Goal: Obtain resource: Obtain resource

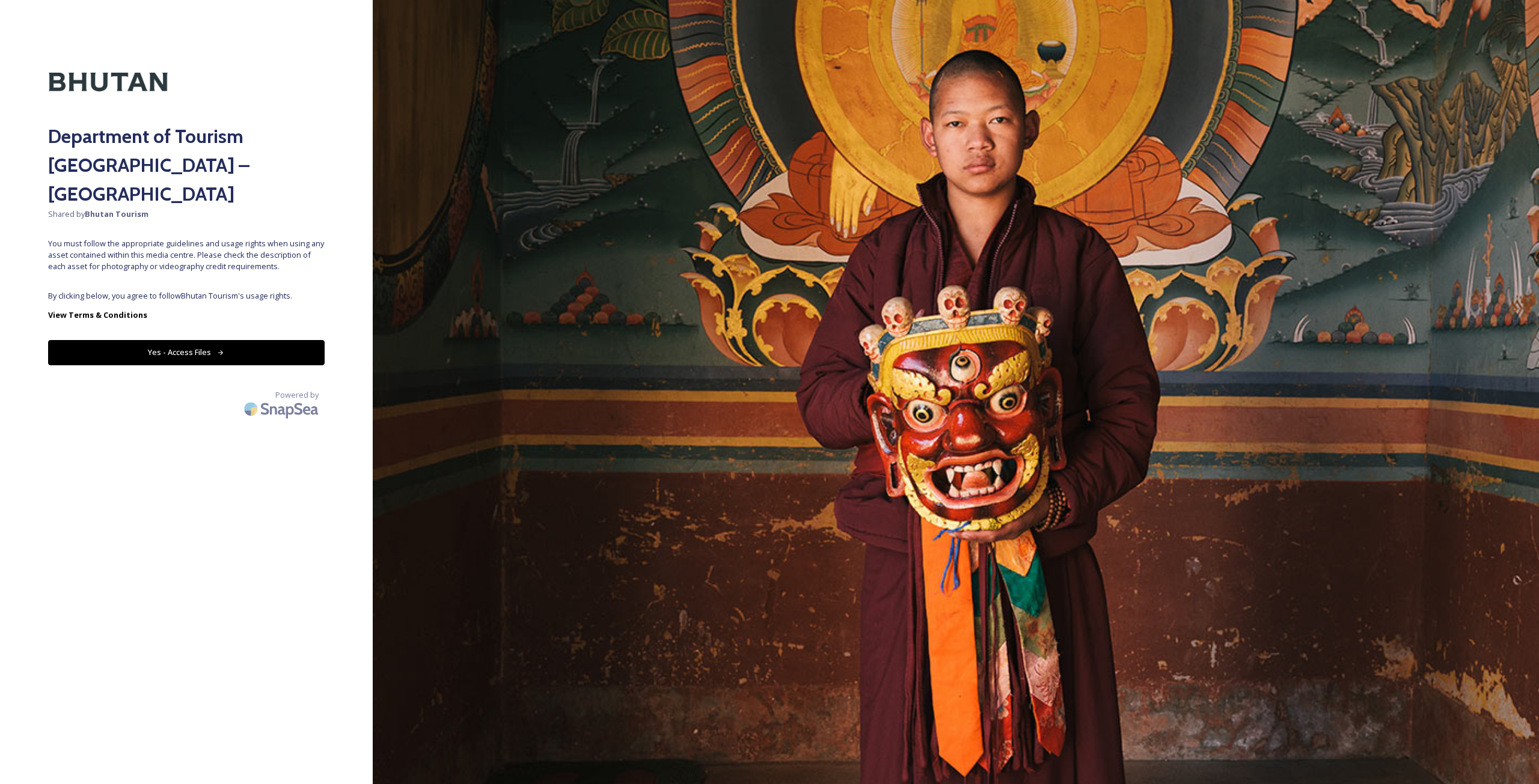
click at [317, 341] on button "Yes - Access Files" at bounding box center [186, 353] width 277 height 25
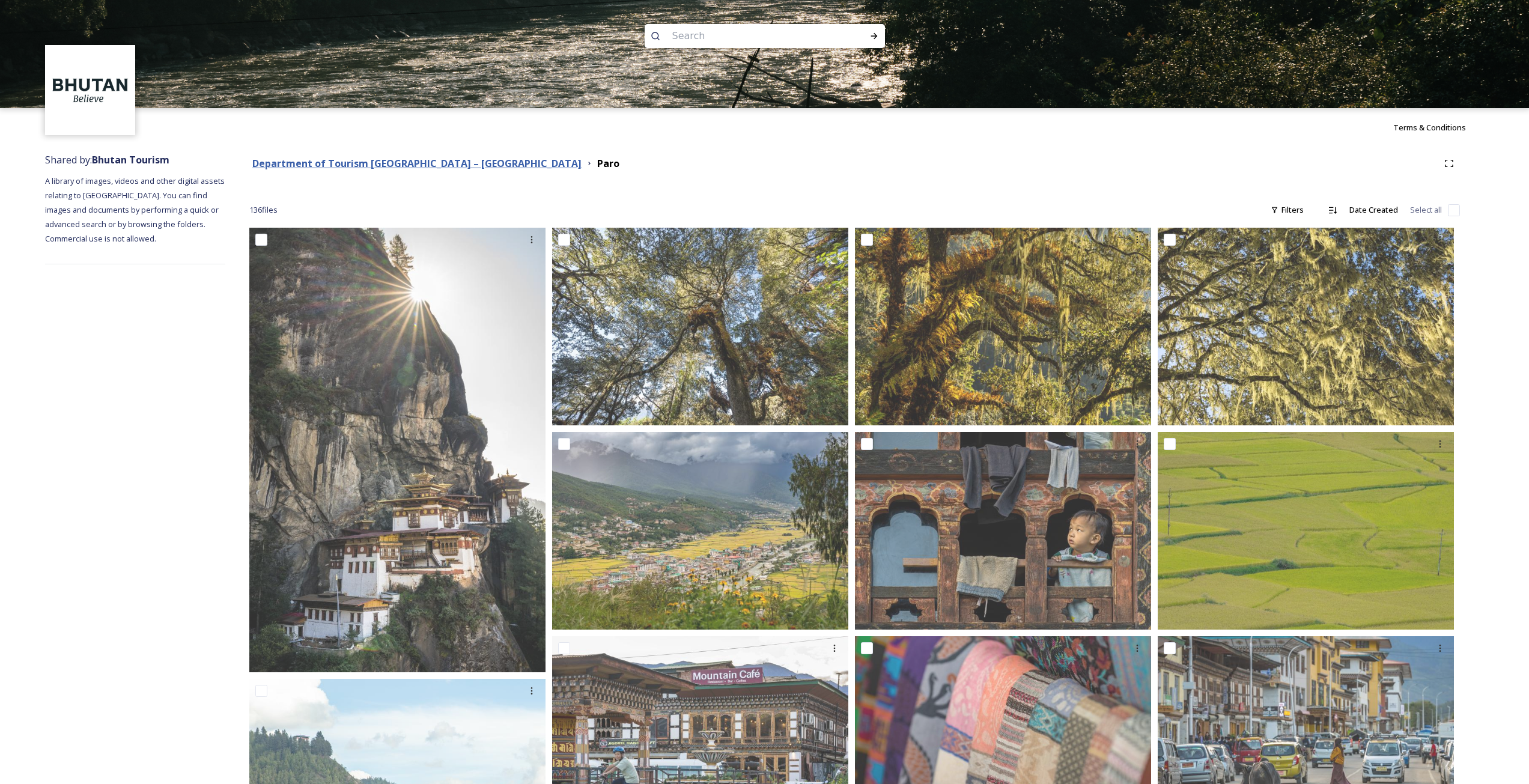
click at [459, 164] on strong "Department of Tourism [GEOGRAPHIC_DATA] – [GEOGRAPHIC_DATA]" at bounding box center [417, 164] width 329 height 13
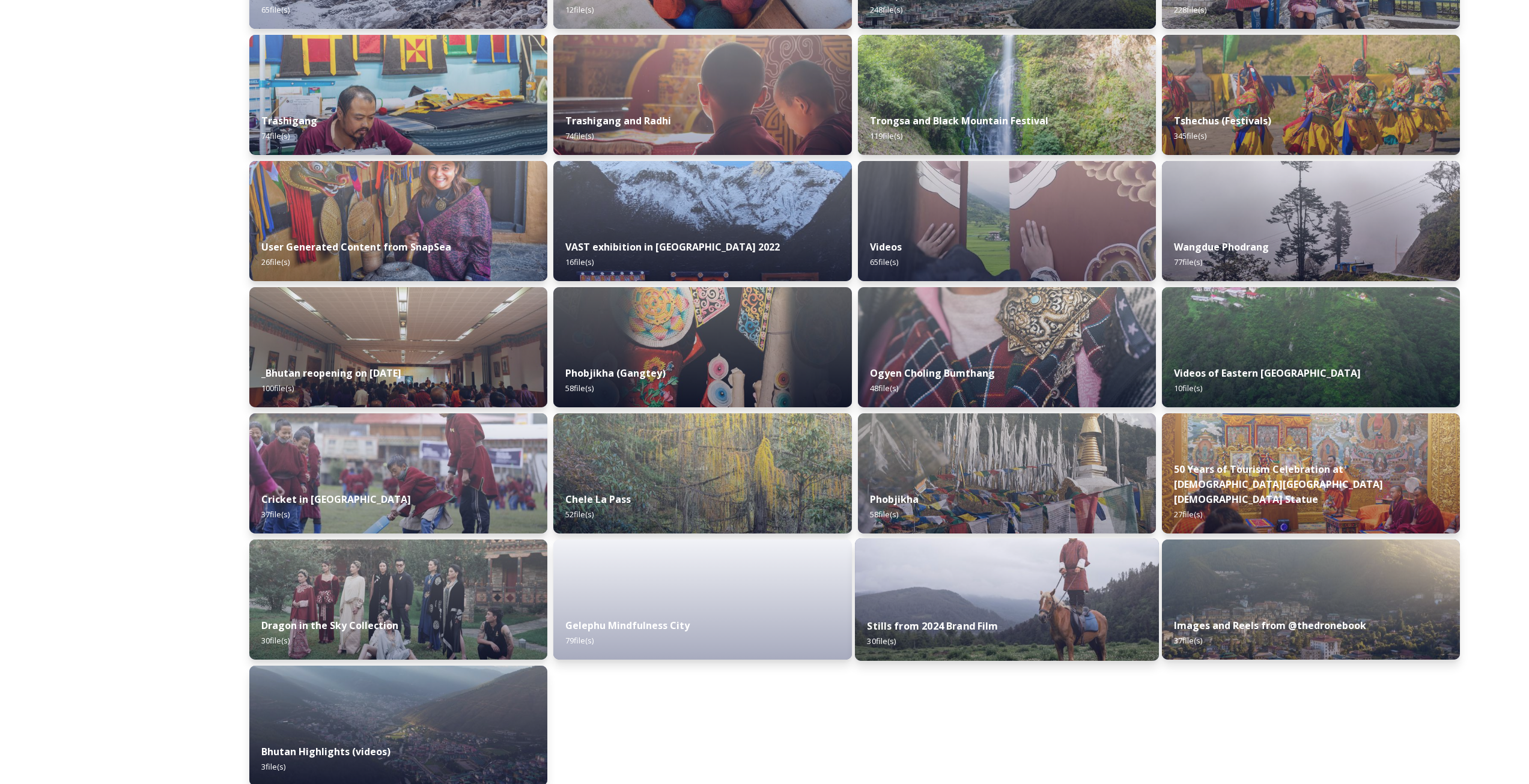
scroll to position [1181, 0]
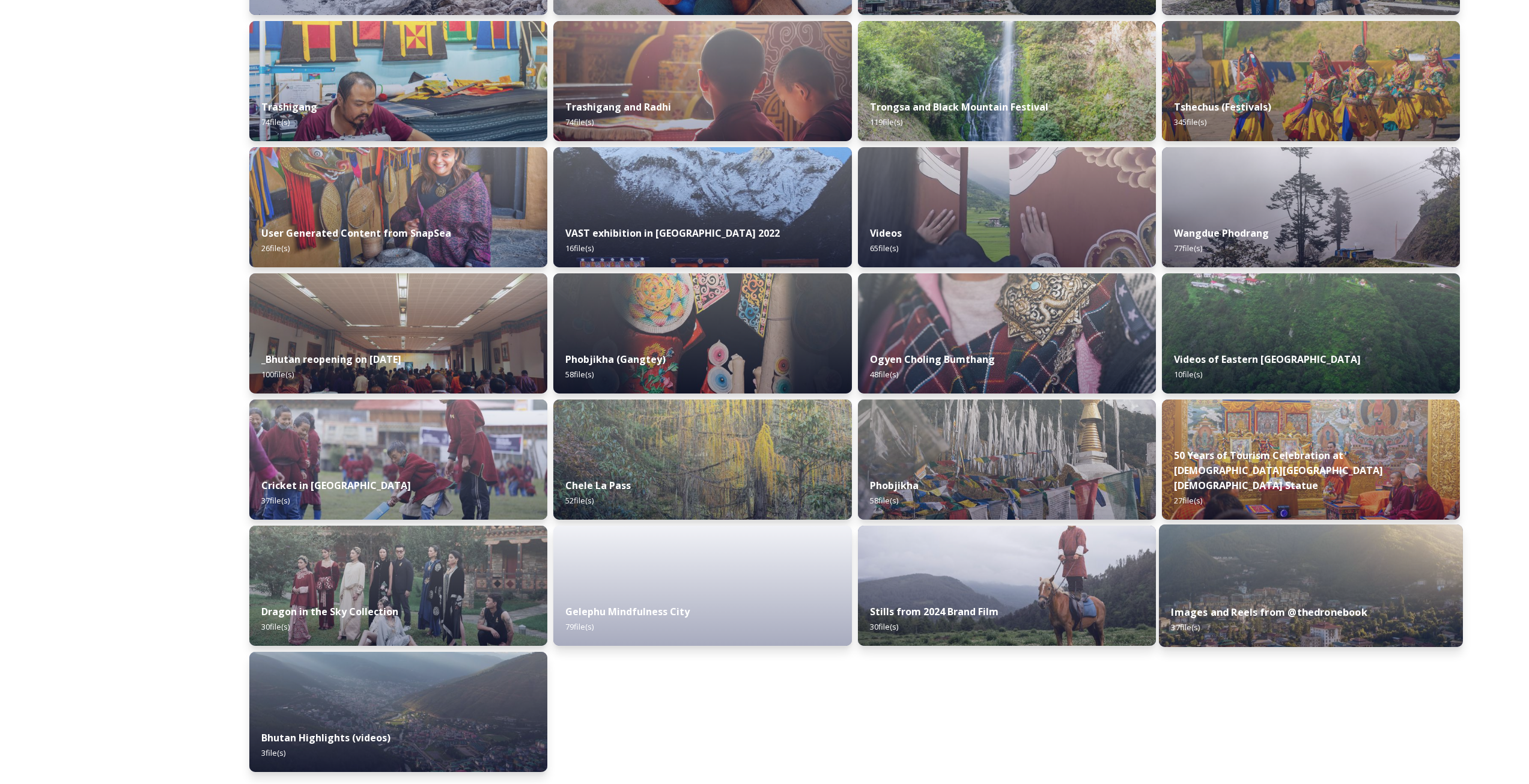
click at [1249, 618] on strong "Images and Reels from @thedronebook" at bounding box center [1269, 612] width 196 height 13
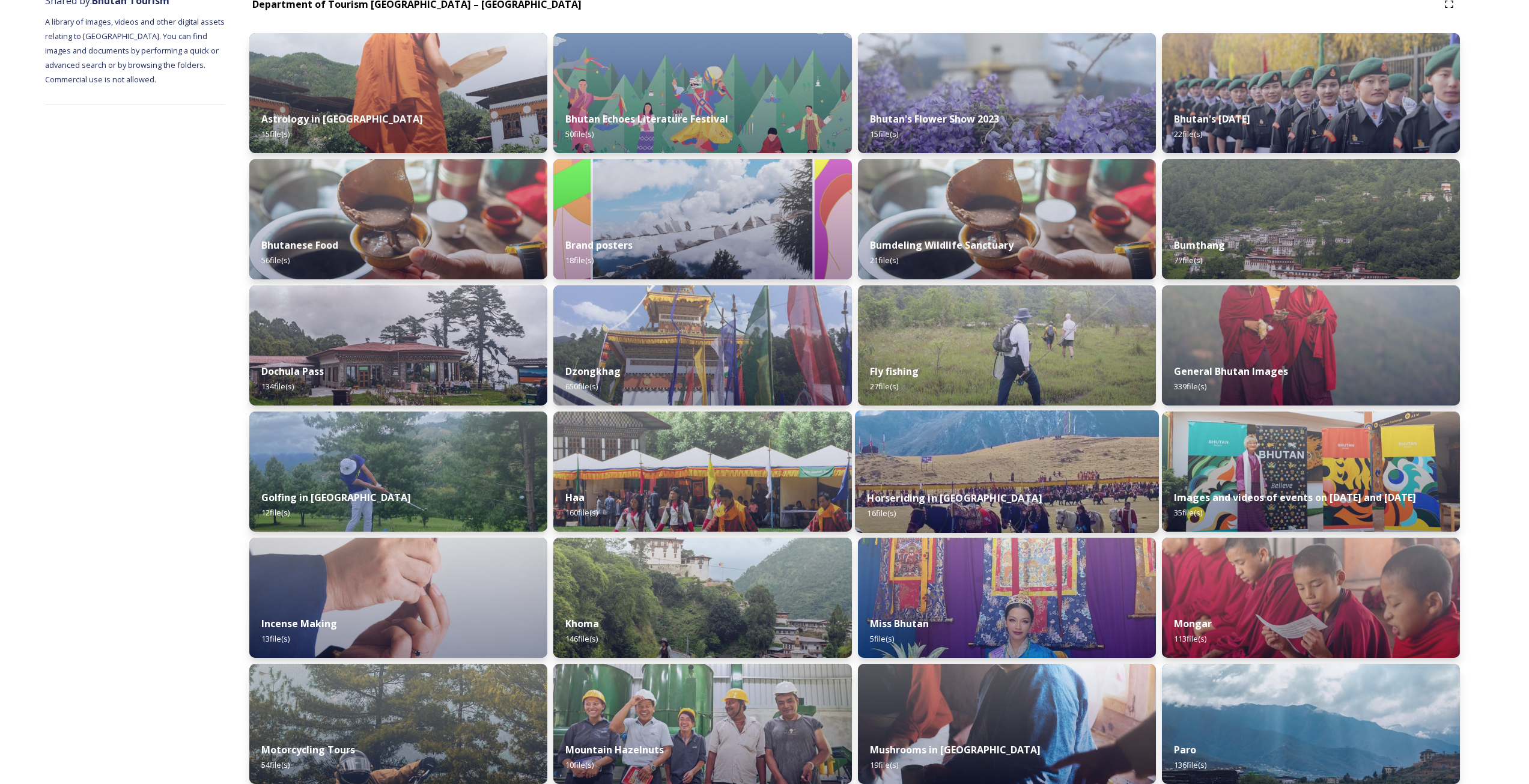
scroll to position [180, 0]
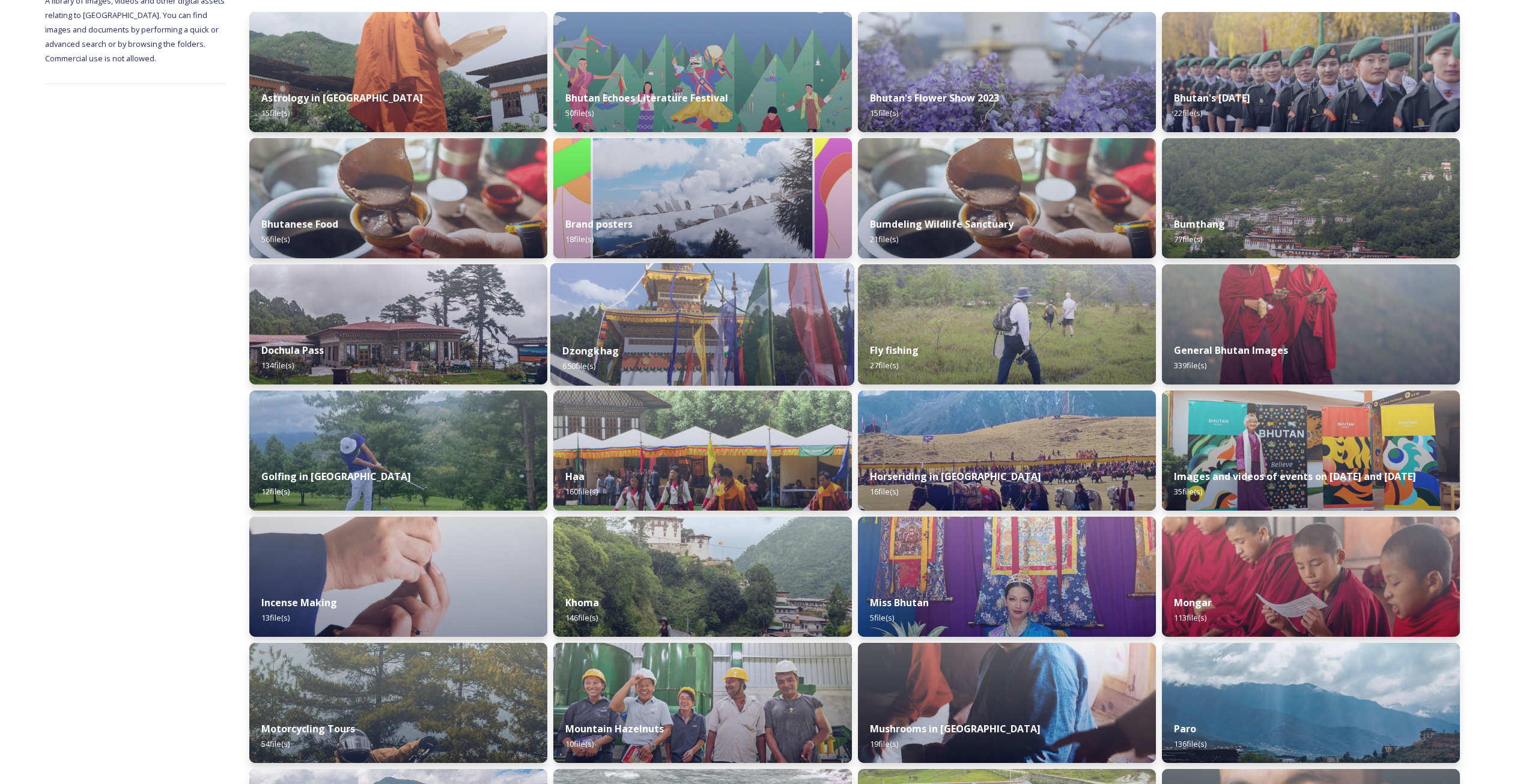
click at [683, 336] on div "Dzongkhag 650 file(s)" at bounding box center [703, 359] width 304 height 55
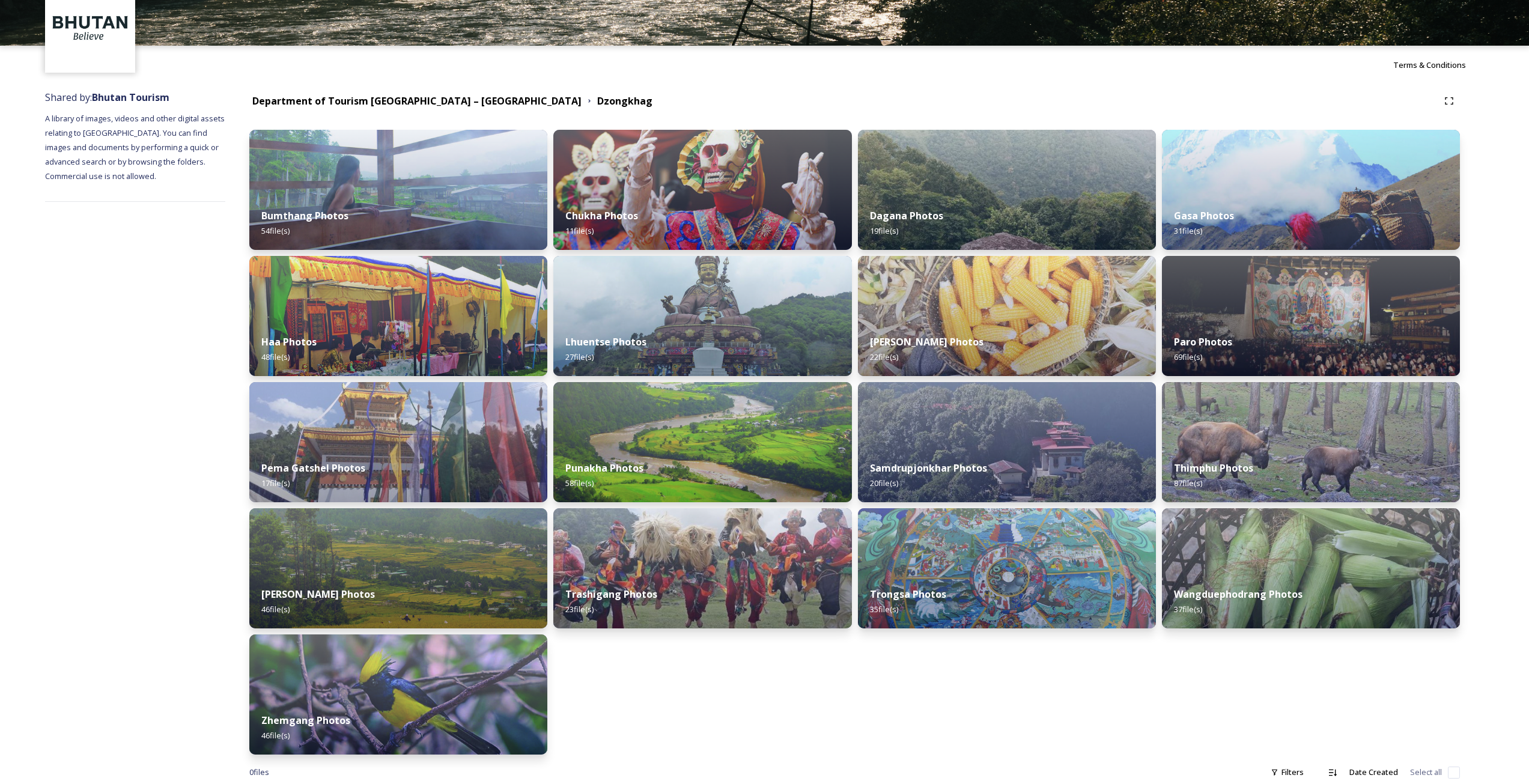
scroll to position [89, 0]
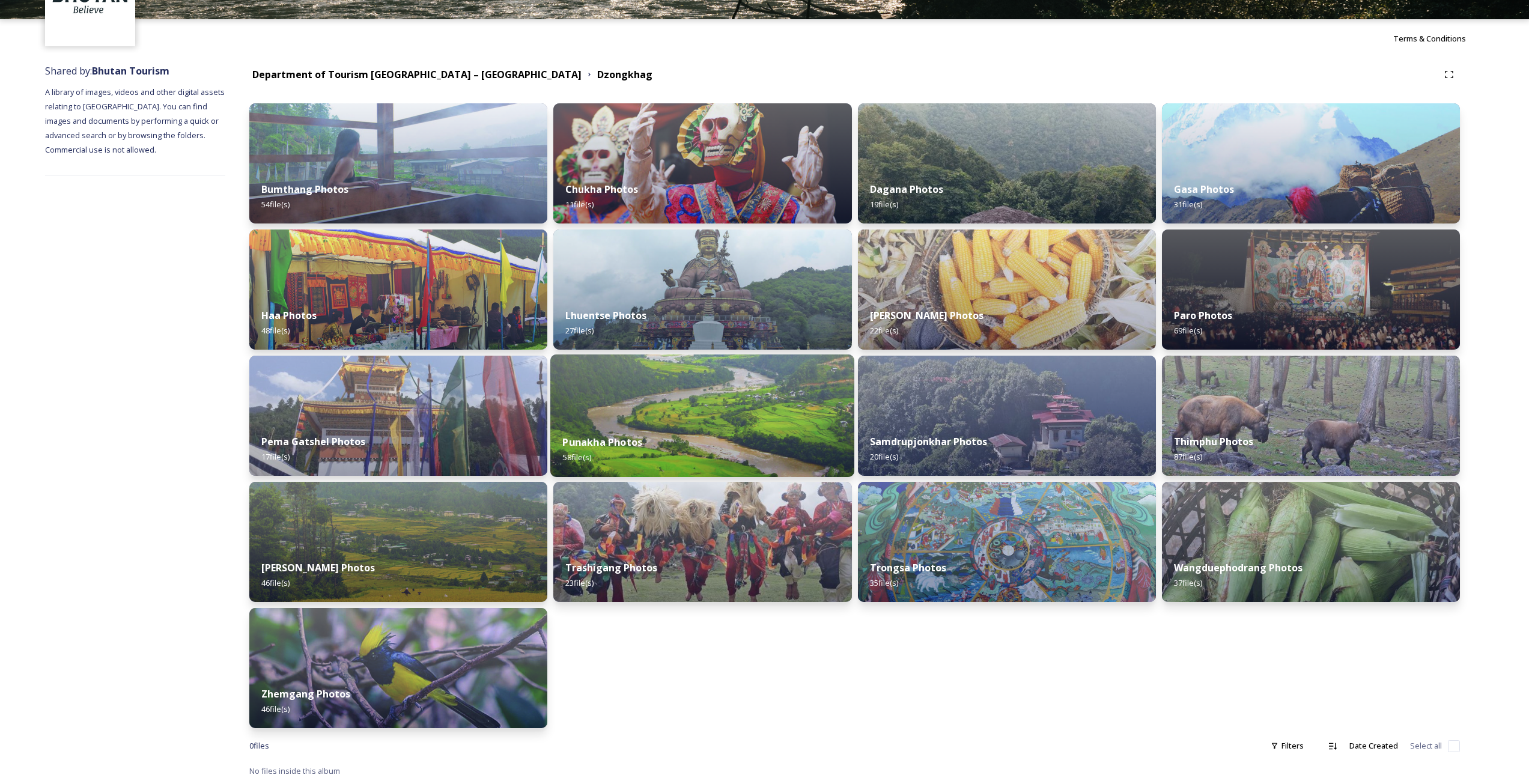
click at [811, 438] on div "Punakha Photos 58 file(s)" at bounding box center [703, 450] width 304 height 55
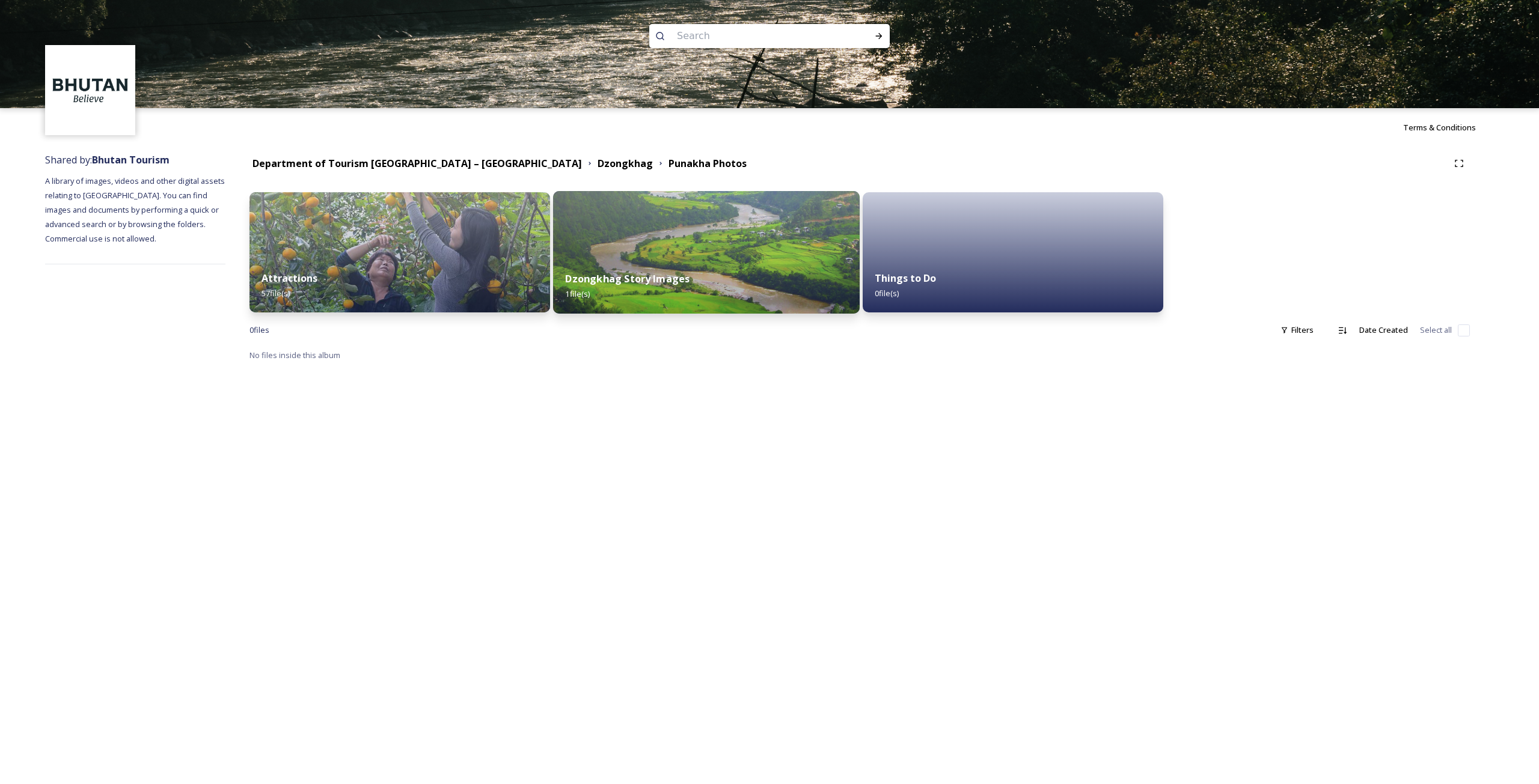
click at [722, 279] on div "Dzongkhag Story Images 1 file(s)" at bounding box center [706, 287] width 307 height 55
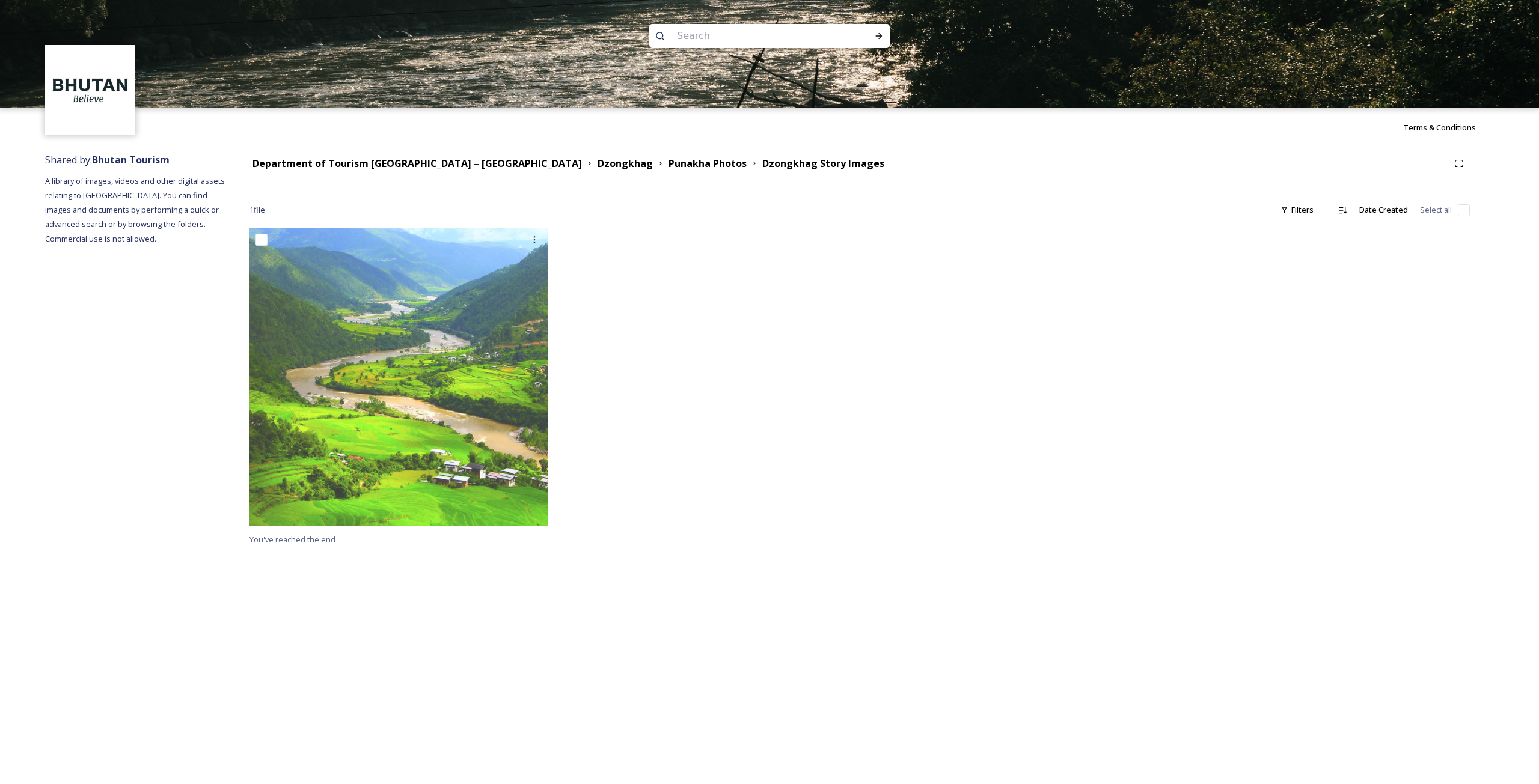
drag, startPoint x: 821, startPoint y: 415, endPoint x: 840, endPoint y: 426, distance: 22.0
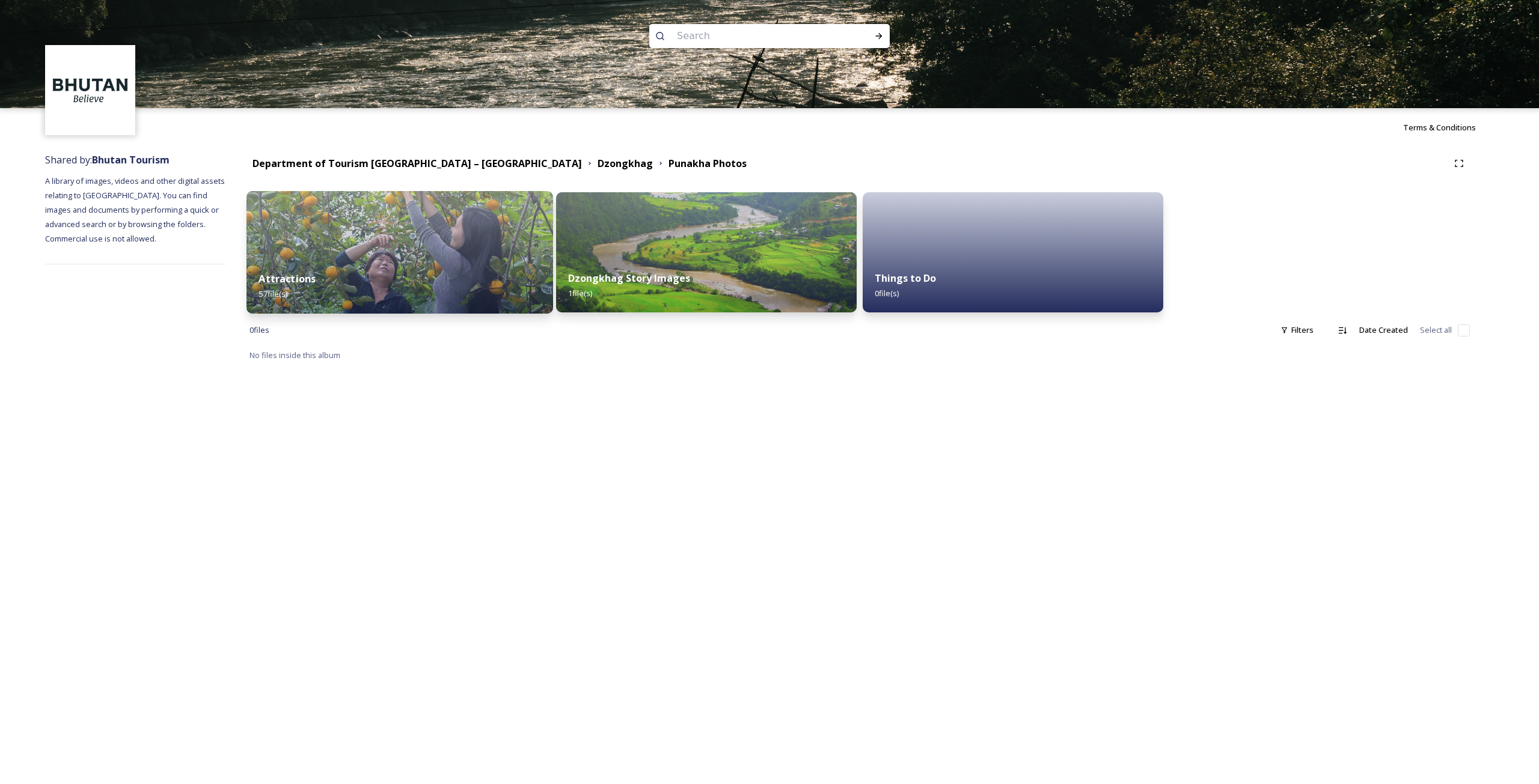
click at [466, 282] on div "Attractions 57 file(s)" at bounding box center [400, 287] width 307 height 55
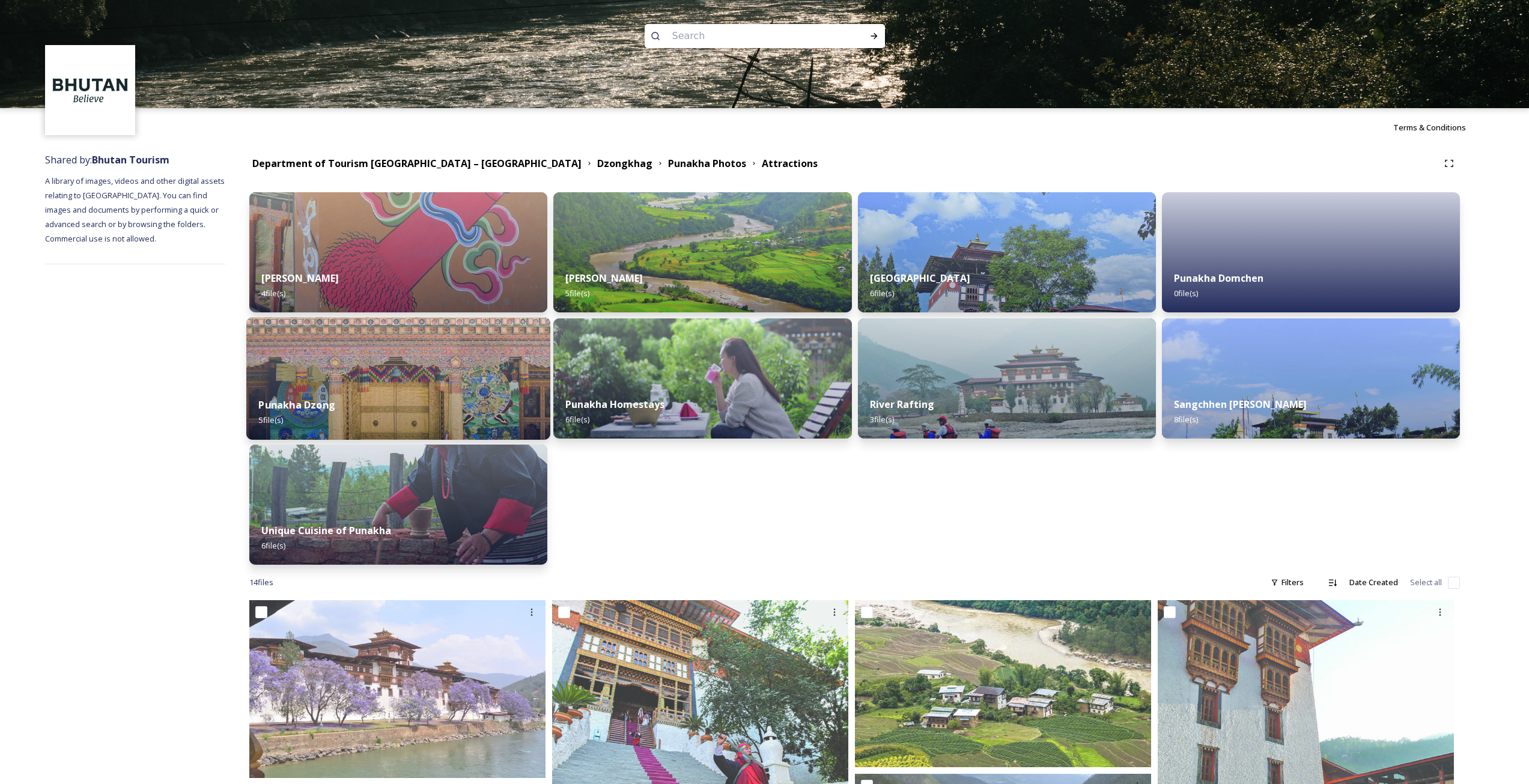
click at [403, 384] on img at bounding box center [399, 379] width 304 height 123
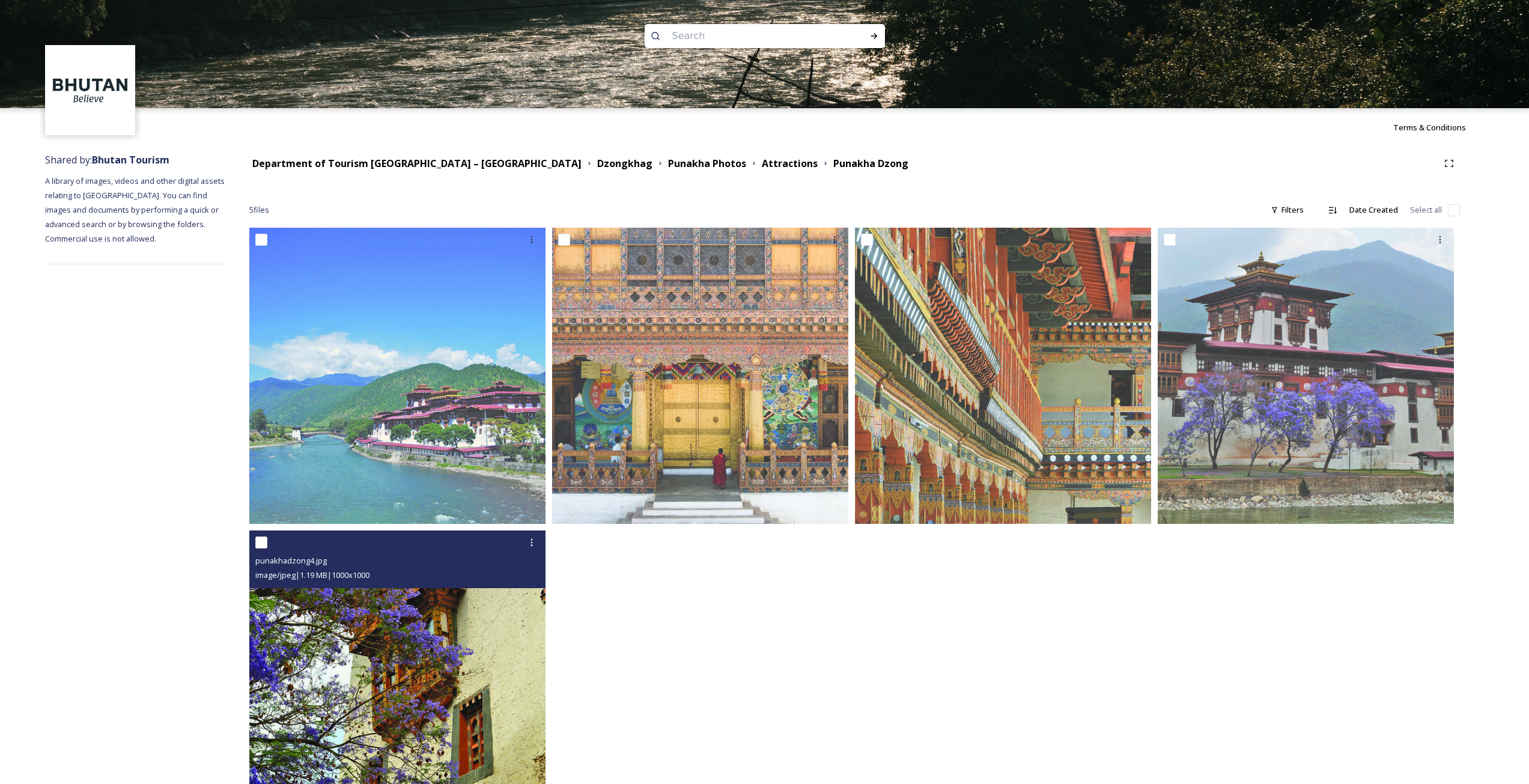
click at [501, 650] on img at bounding box center [397, 679] width 296 height 296
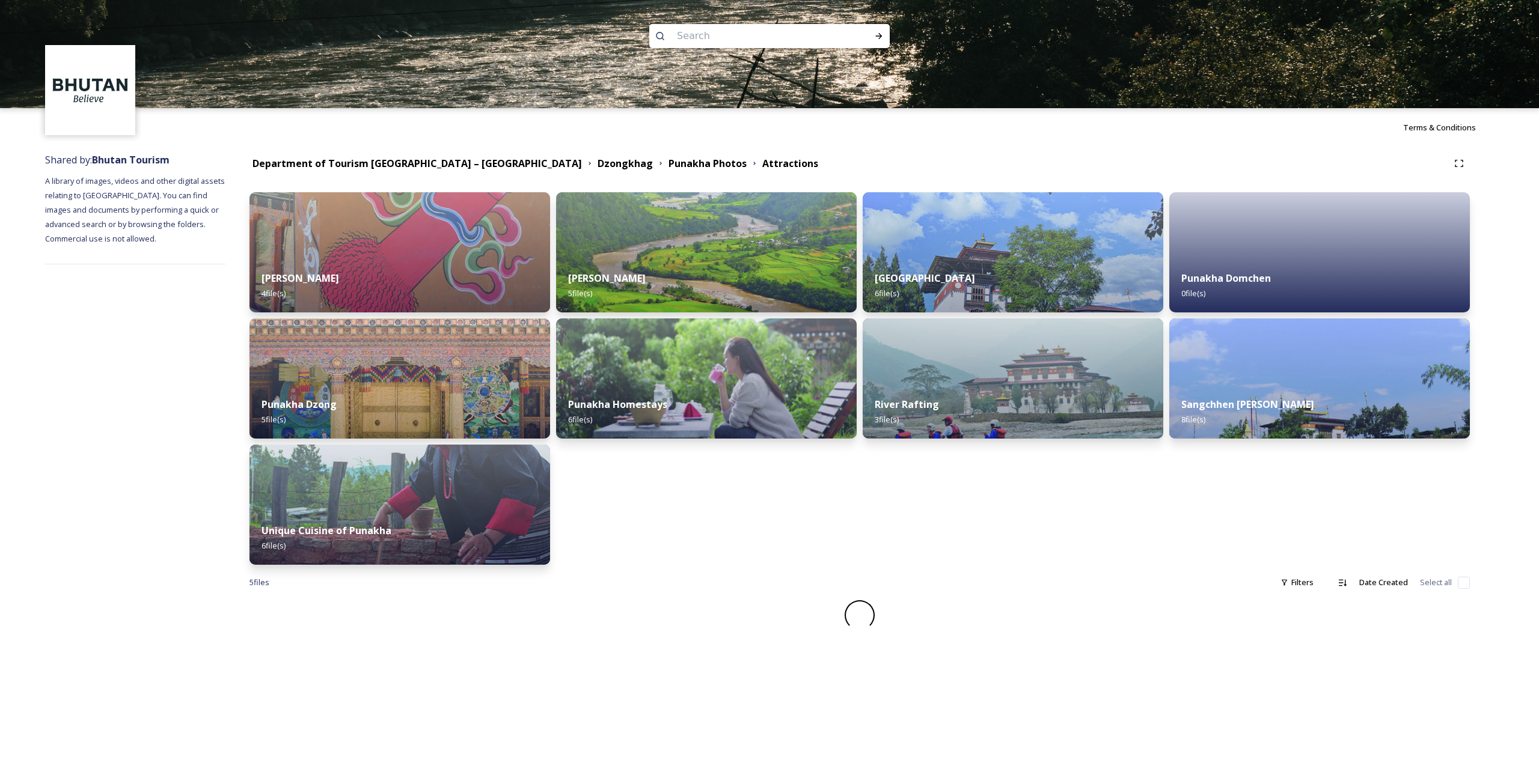
drag, startPoint x: 732, startPoint y: 488, endPoint x: 737, endPoint y: 499, distance: 12.1
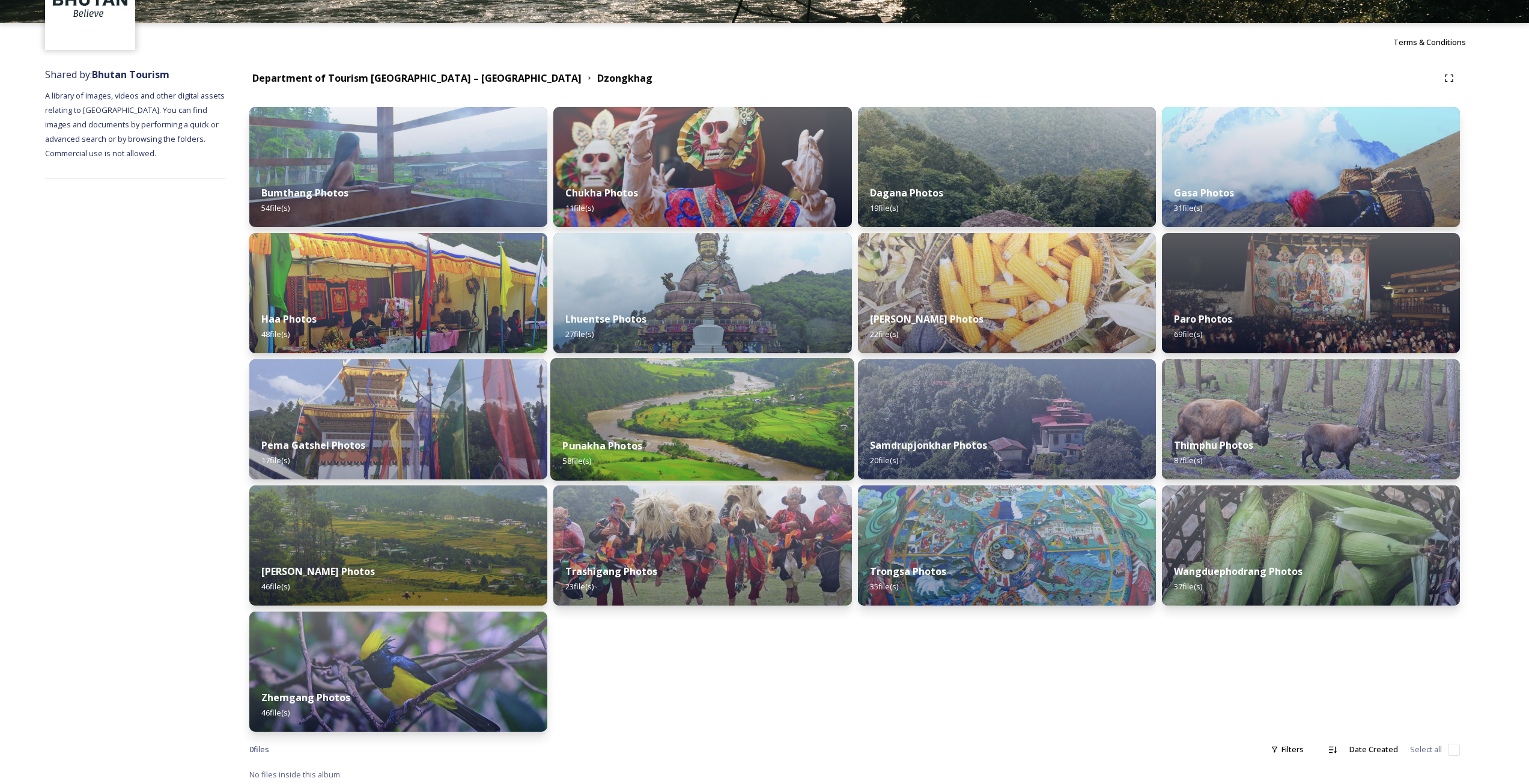
scroll to position [89, 0]
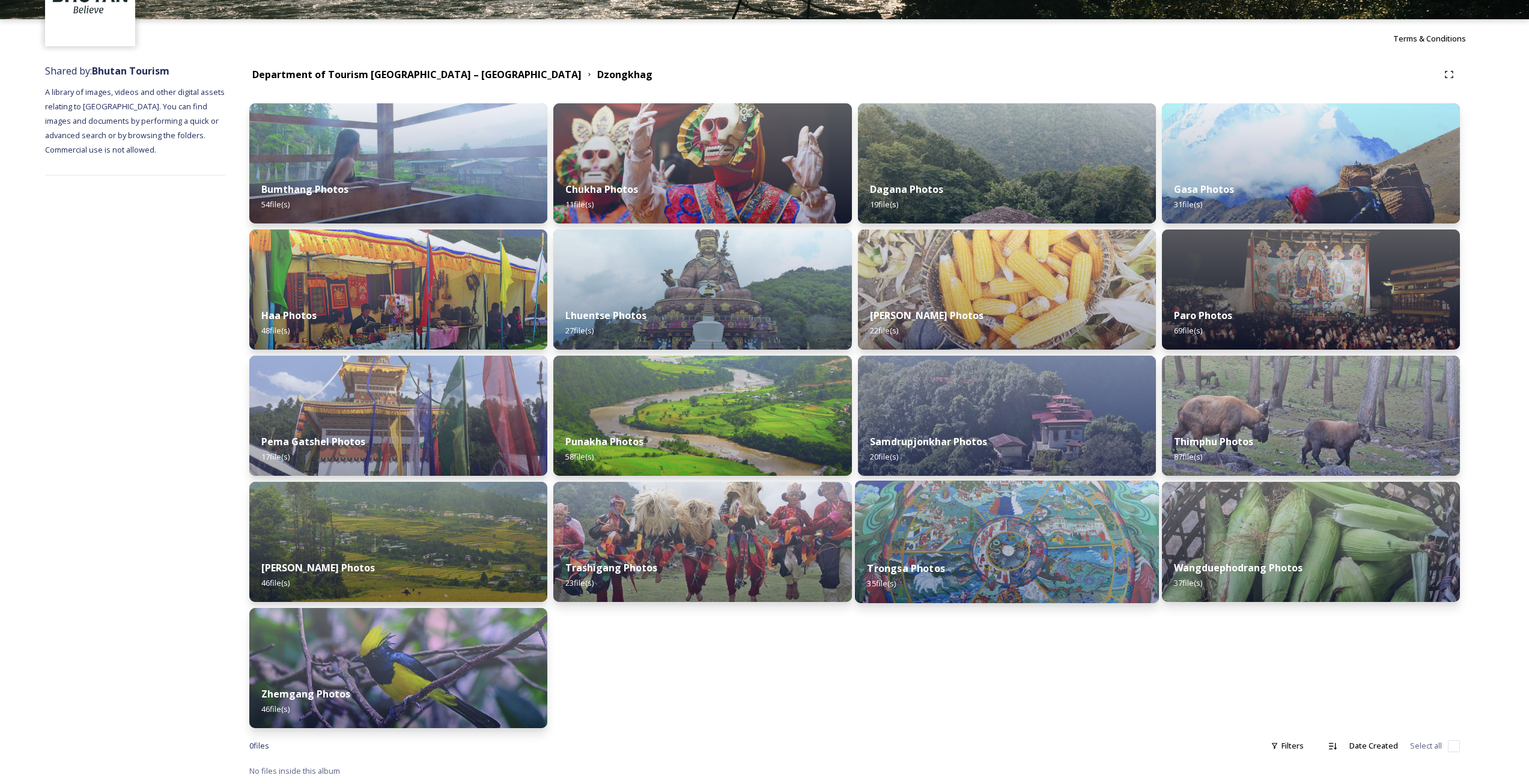
click at [994, 557] on div "Trongsa Photos 35 file(s)" at bounding box center [1007, 576] width 304 height 55
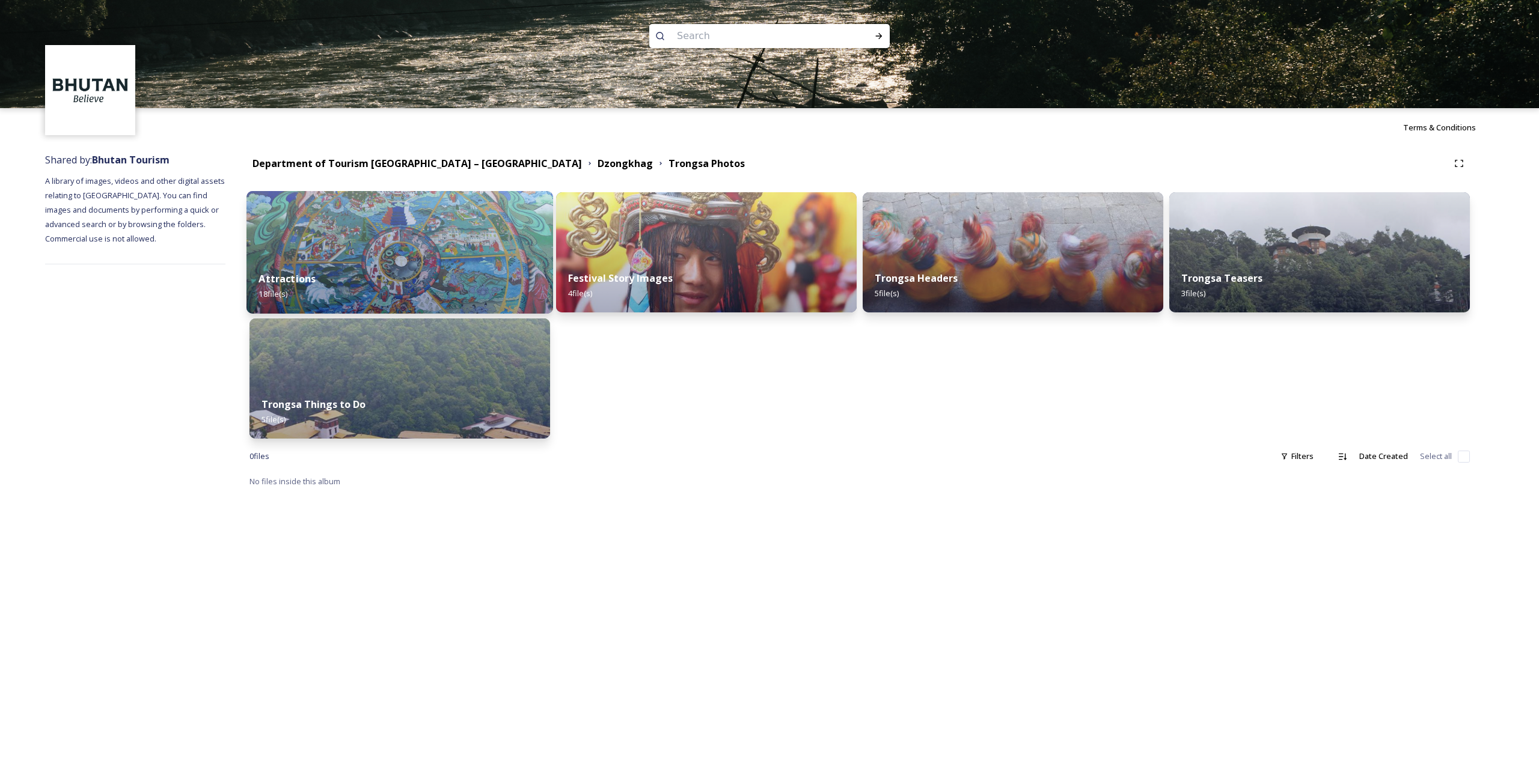
click at [450, 223] on img at bounding box center [400, 252] width 307 height 123
click at [785, 283] on div "Festival Story Images 4 file(s)" at bounding box center [706, 287] width 307 height 55
